Goal: Check status: Check status

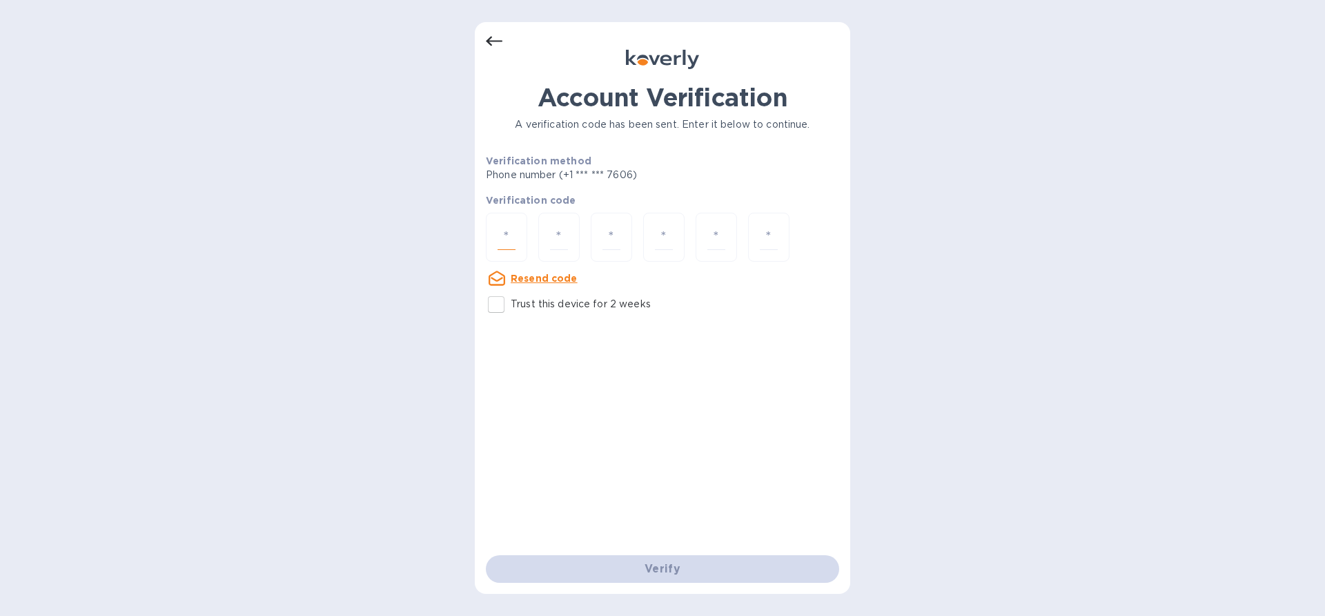
click at [512, 236] on input "number" at bounding box center [507, 237] width 18 height 26
paste input "6"
type input "6"
type input "9"
type input "0"
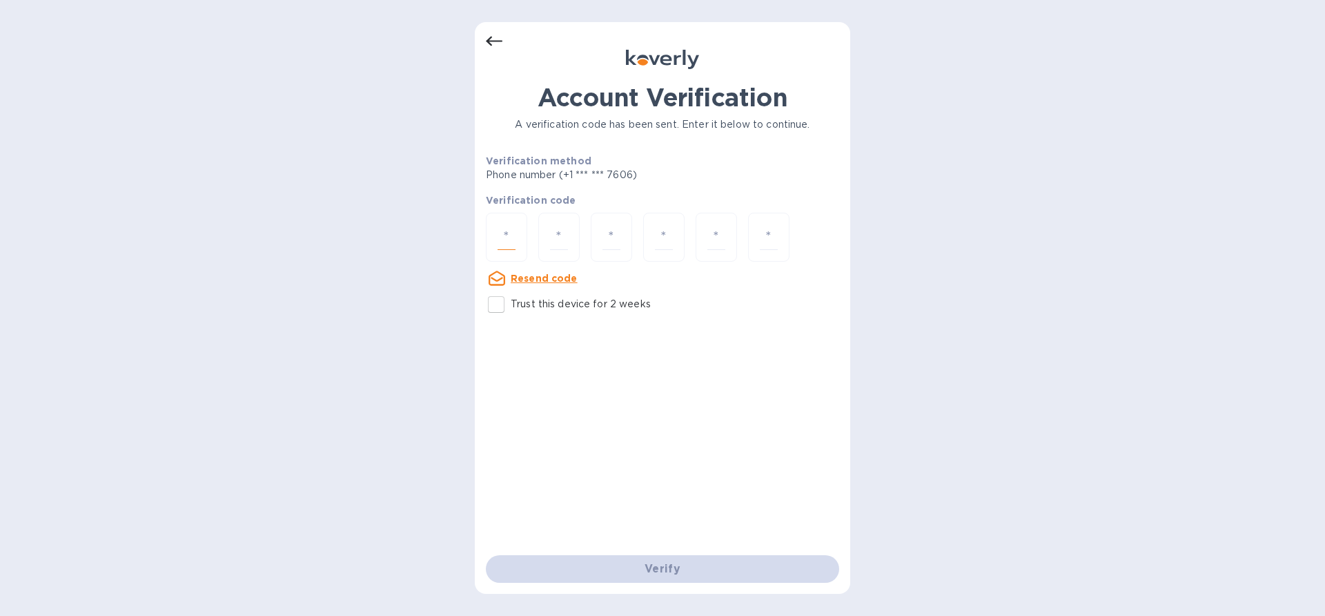
type input "6"
type input "4"
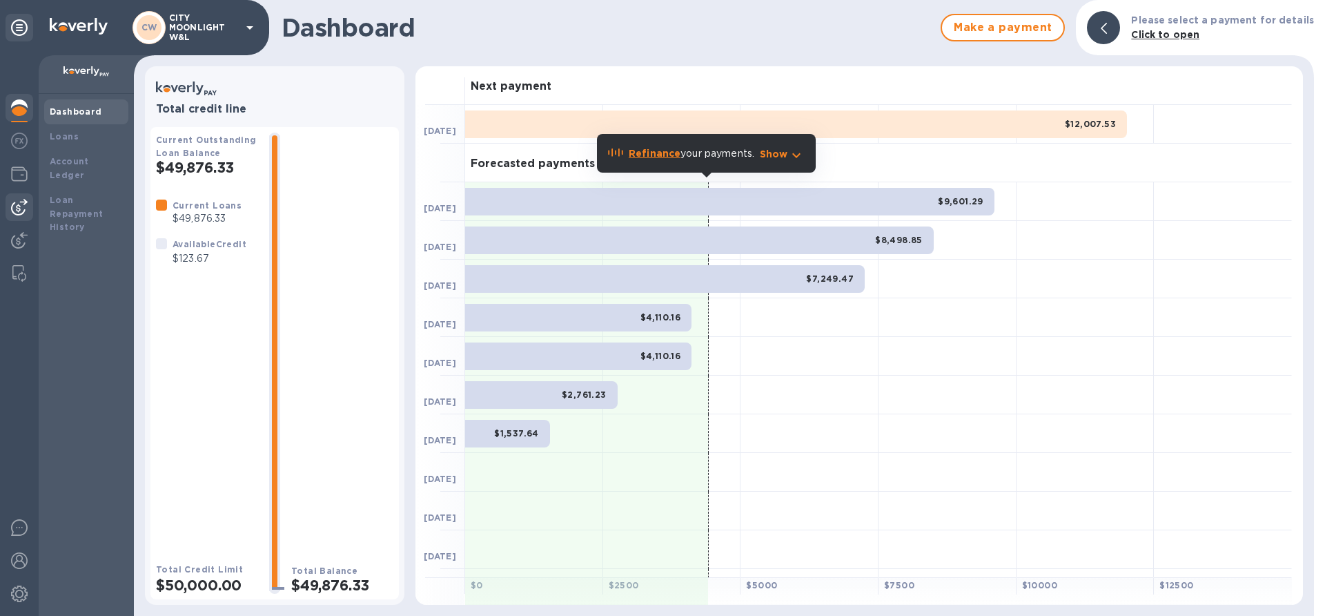
click at [21, 208] on img at bounding box center [19, 207] width 17 height 17
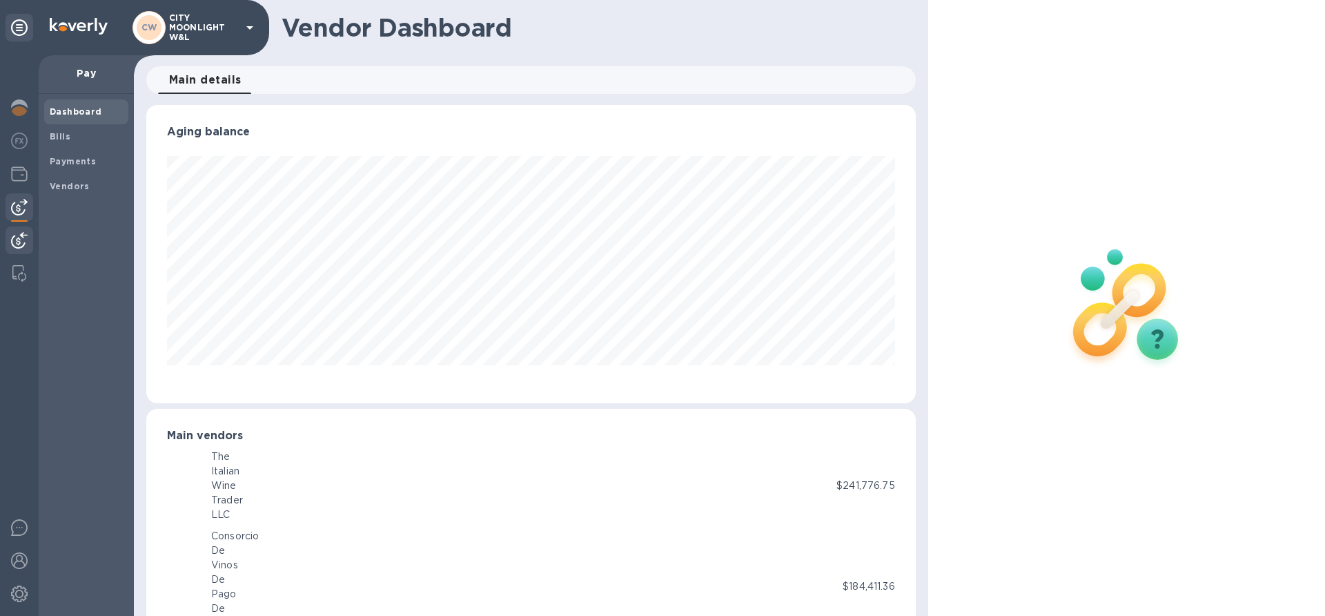
scroll to position [690005, 689539]
click at [74, 159] on b "Payments" at bounding box center [73, 161] width 46 height 10
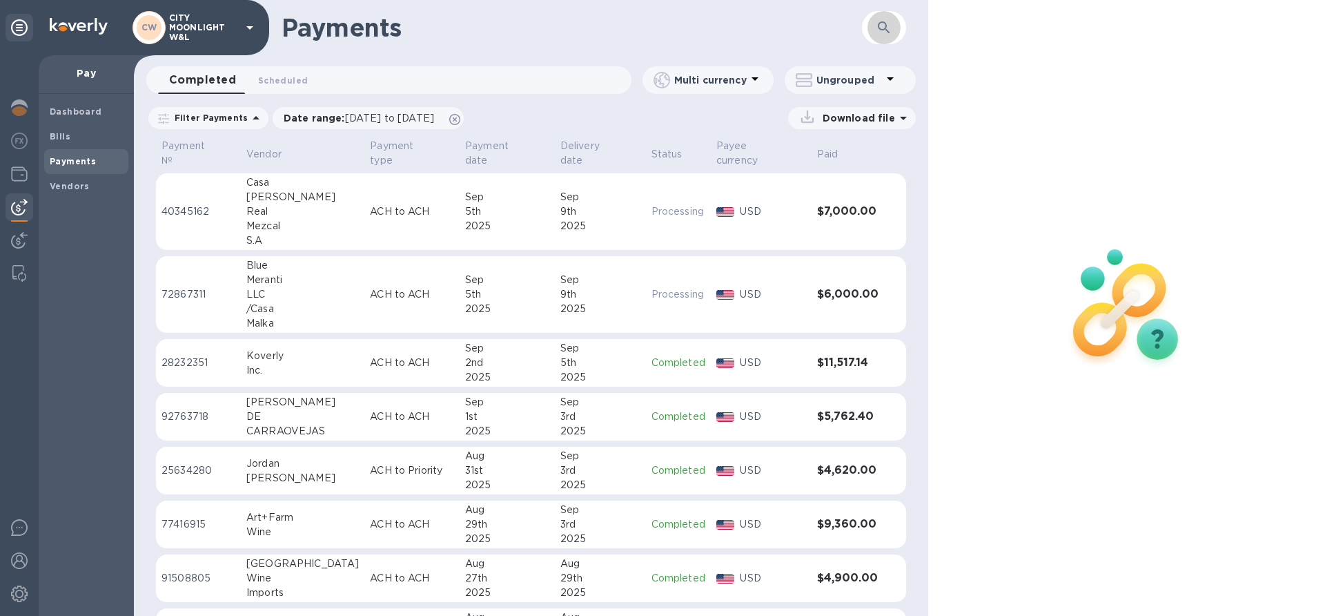
click at [879, 28] on icon "button" at bounding box center [884, 27] width 12 height 12
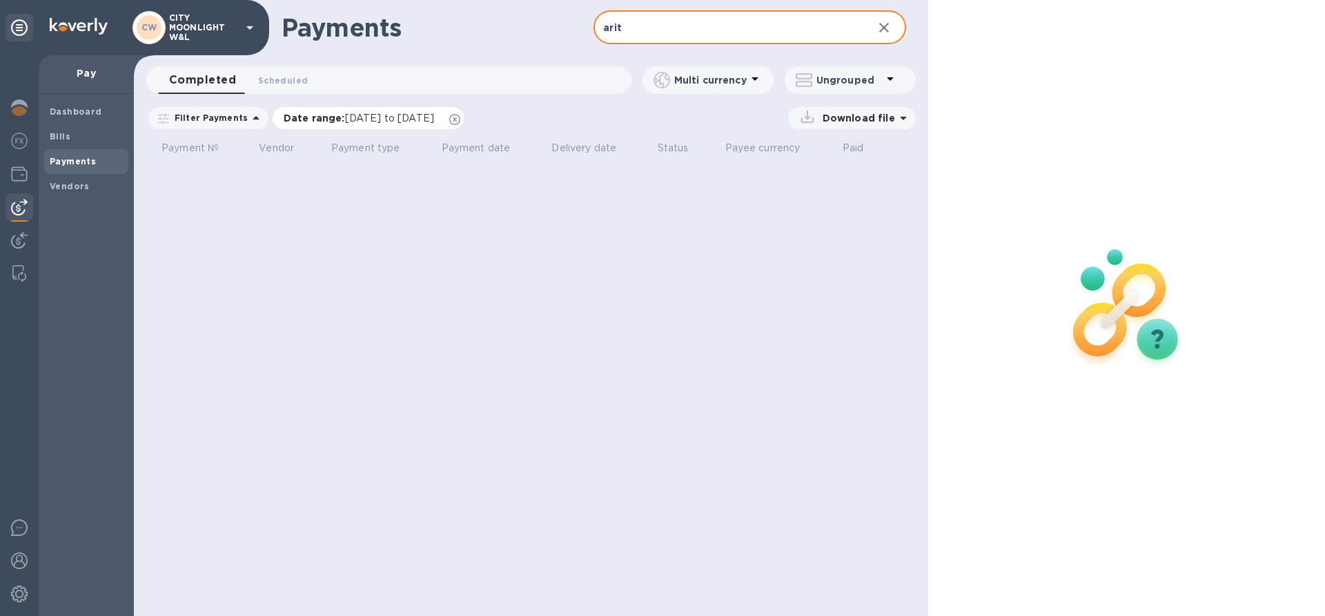
type input "arit"
click at [460, 124] on icon at bounding box center [454, 119] width 11 height 11
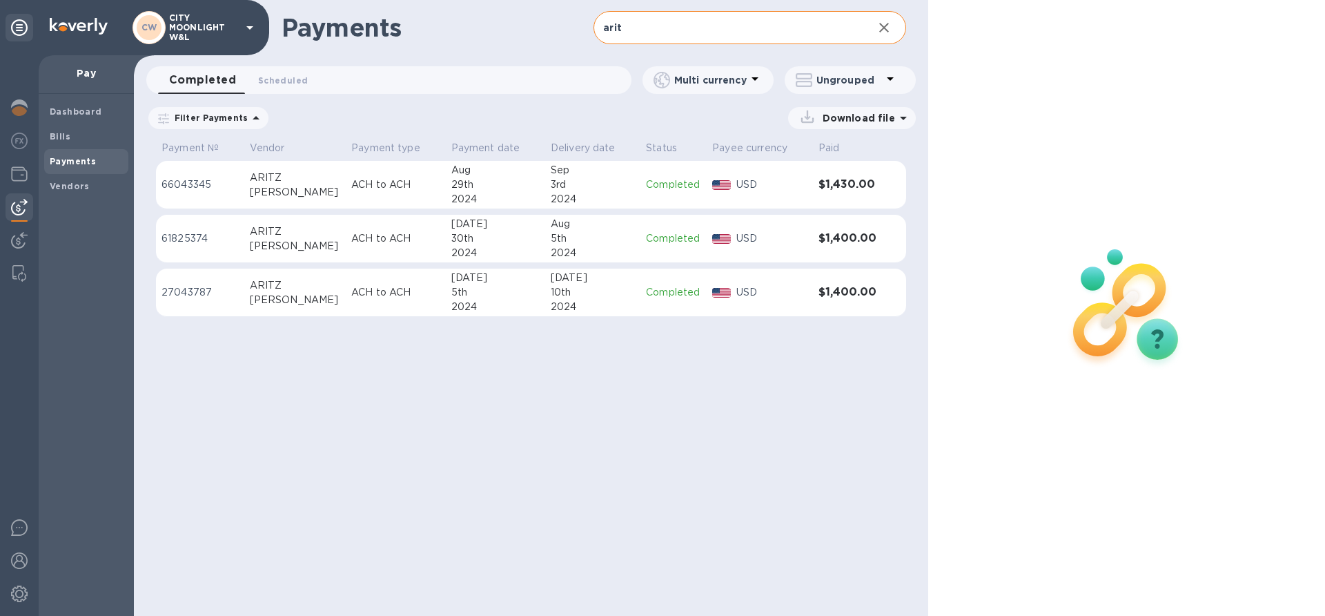
click at [235, 119] on p "Filter Payments" at bounding box center [208, 118] width 79 height 12
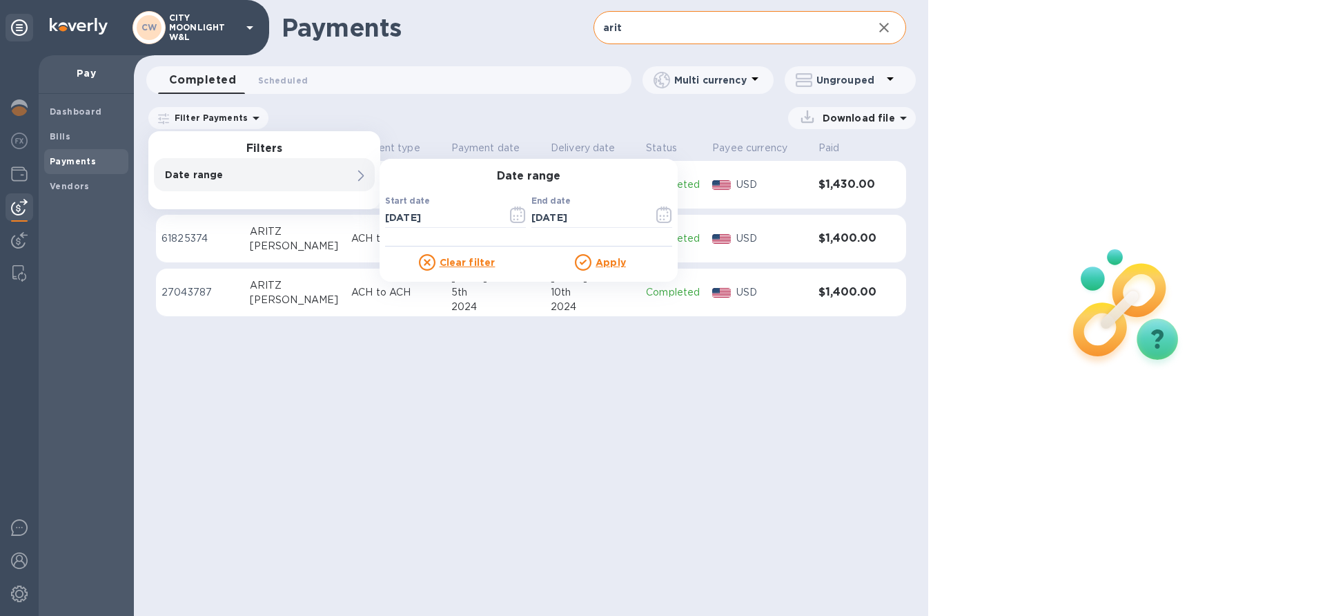
click at [214, 170] on p "Date range" at bounding box center [241, 175] width 152 height 14
click at [515, 217] on icon "button" at bounding box center [518, 214] width 16 height 17
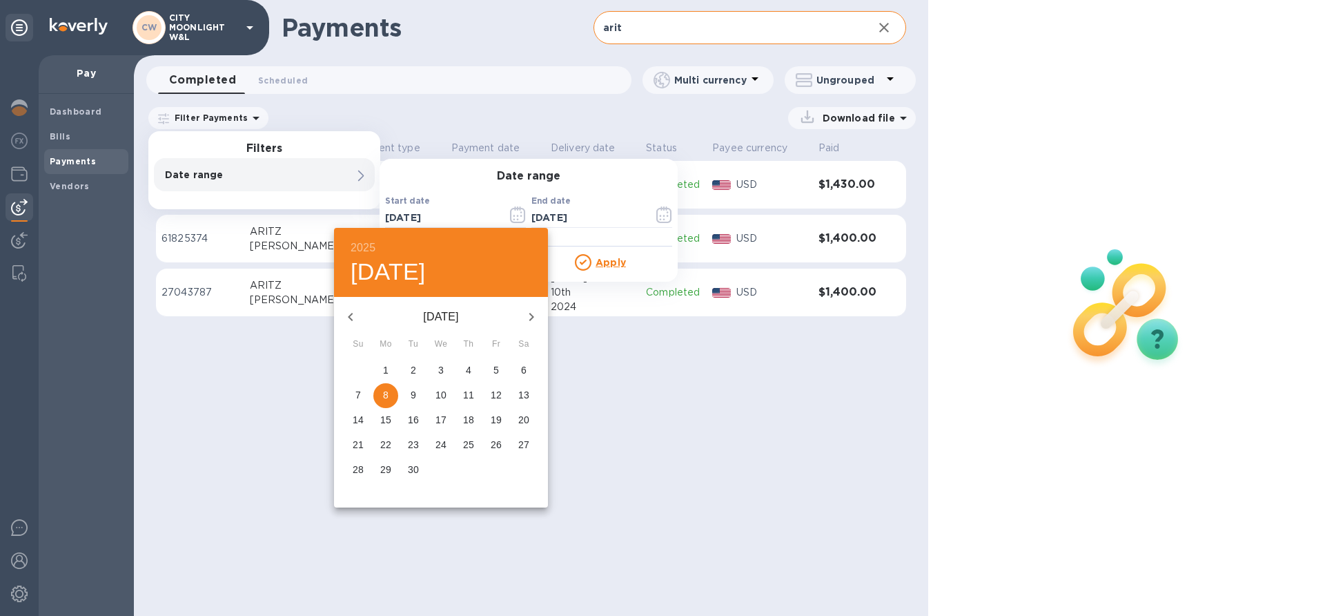
click at [361, 241] on h6 "2025" at bounding box center [363, 247] width 25 height 19
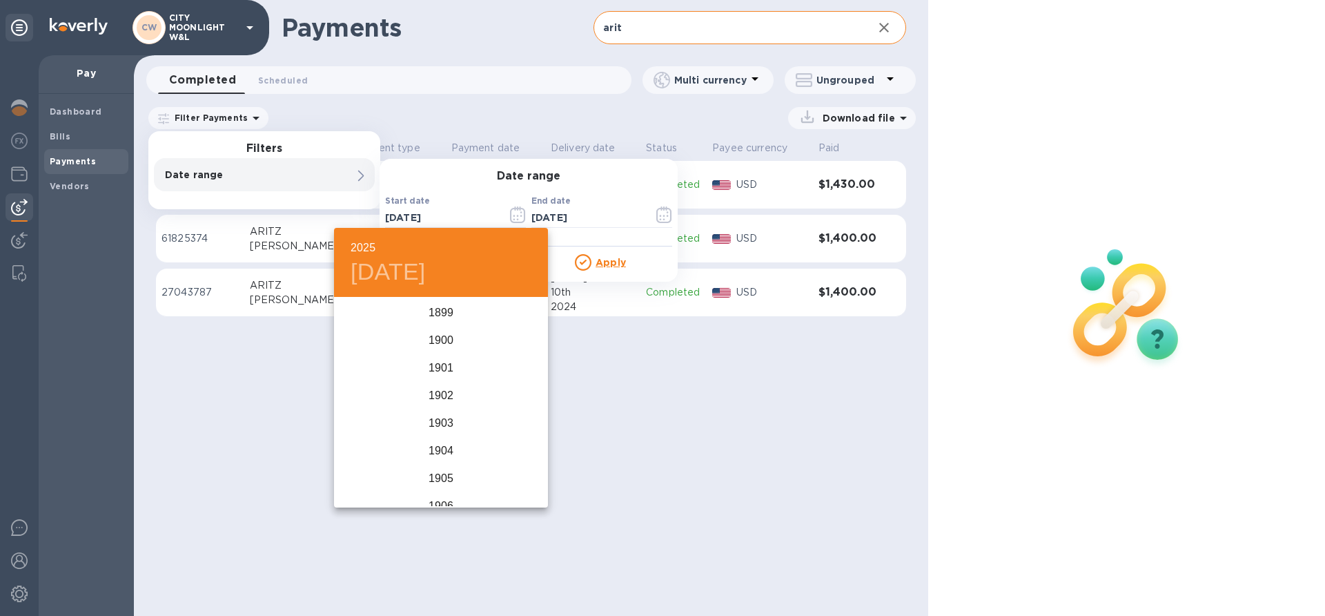
scroll to position [3396, 0]
click at [361, 241] on h6 "2025" at bounding box center [363, 247] width 25 height 19
click at [435, 356] on div "2024" at bounding box center [441, 368] width 214 height 28
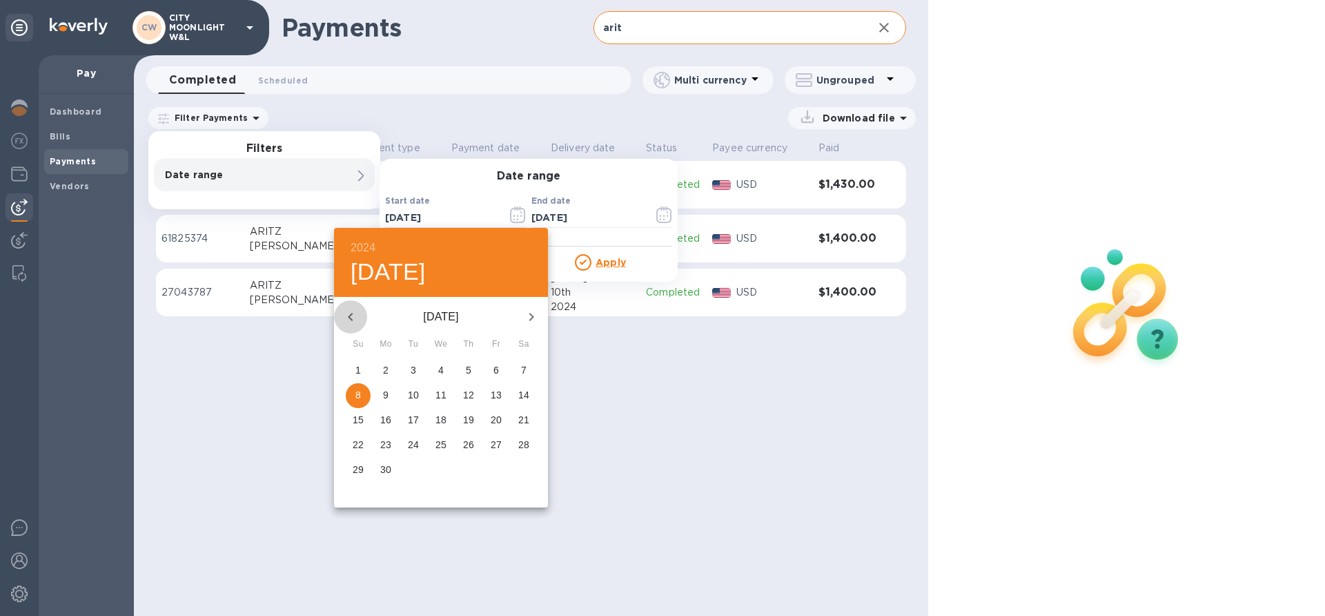
click at [349, 313] on icon "button" at bounding box center [350, 317] width 17 height 17
click at [443, 369] on p "1" at bounding box center [441, 370] width 6 height 14
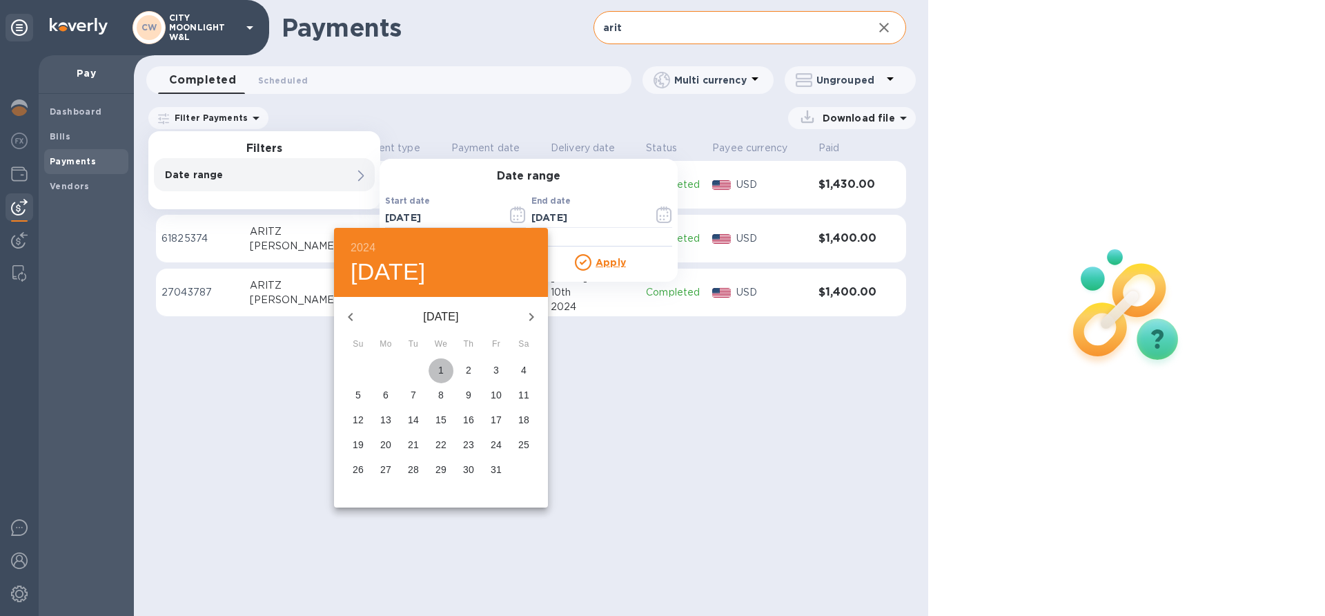
type input "[DATE]"
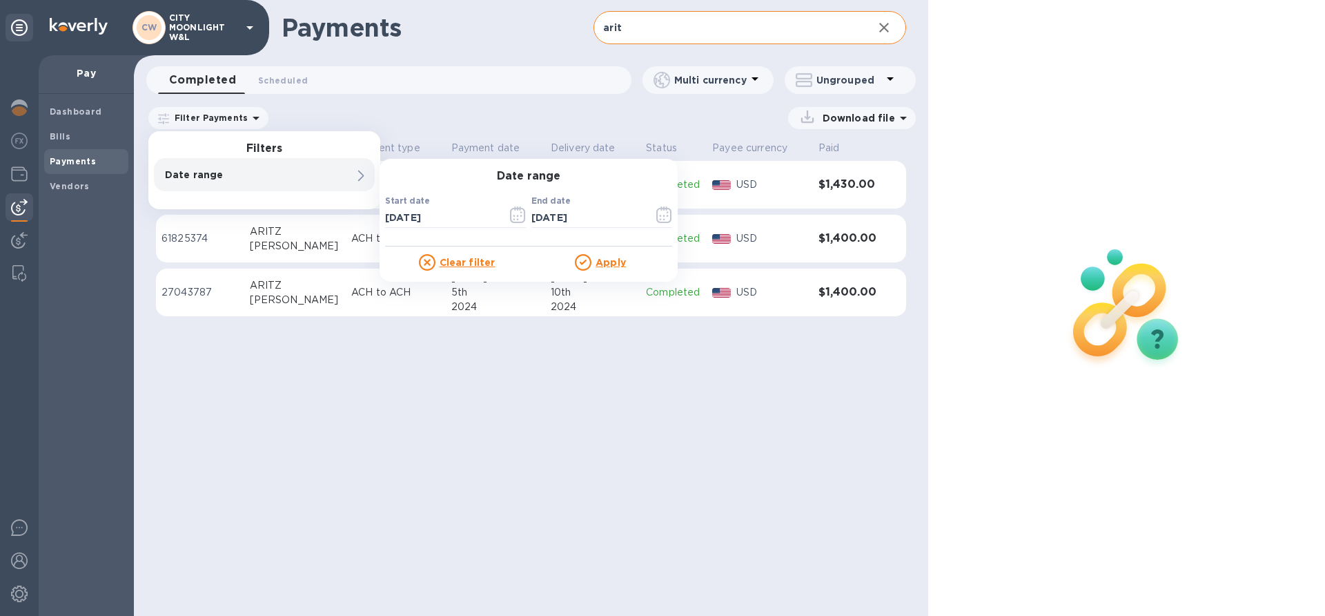
click at [610, 263] on u "Apply" at bounding box center [611, 262] width 30 height 11
